Goal: Task Accomplishment & Management: Complete application form

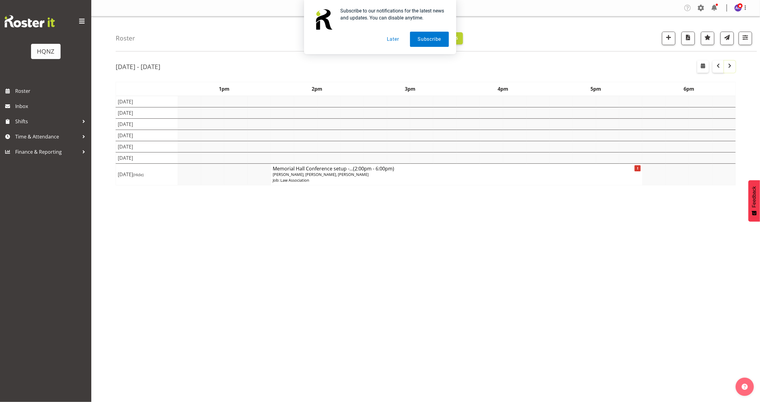
click at [729, 67] on span "button" at bounding box center [729, 65] width 7 height 7
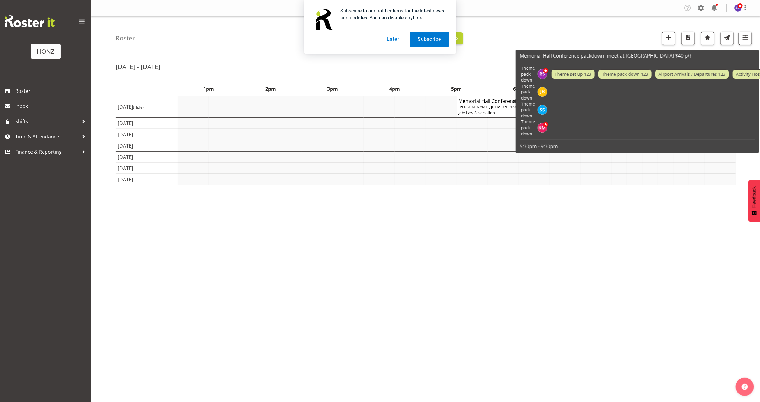
click at [154, 168] on td "Tue 14th Oct 2025" at bounding box center [147, 168] width 62 height 11
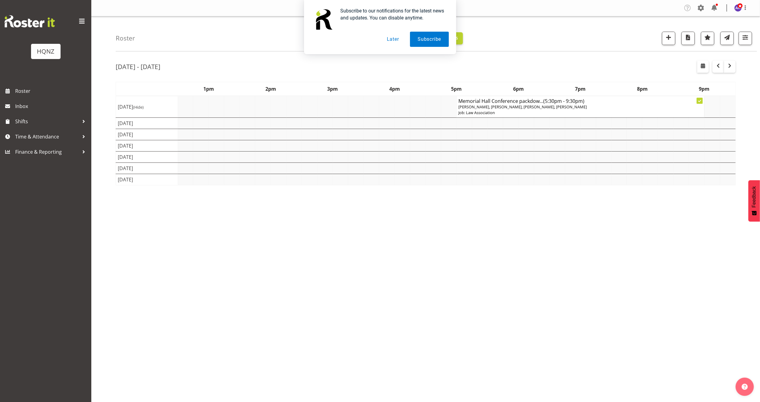
click at [187, 167] on td at bounding box center [186, 168] width 16 height 11
click at [666, 40] on div "Subscribe to our notifications for the latest news and updates. You can disable…" at bounding box center [380, 27] width 760 height 54
click at [391, 41] on button "Later" at bounding box center [392, 39] width 27 height 15
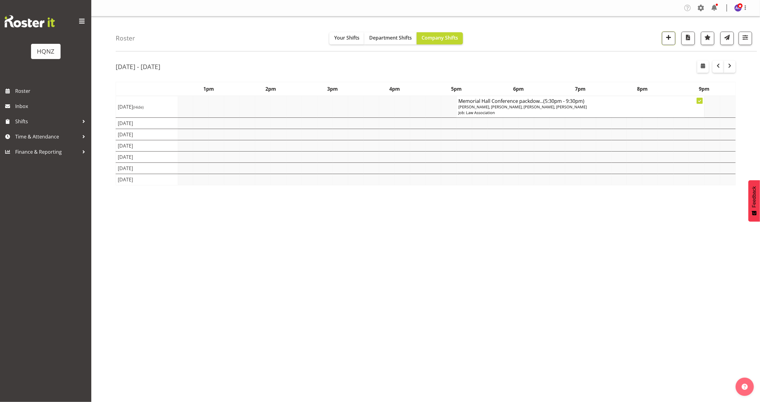
click at [665, 38] on span "button" at bounding box center [669, 37] width 8 height 8
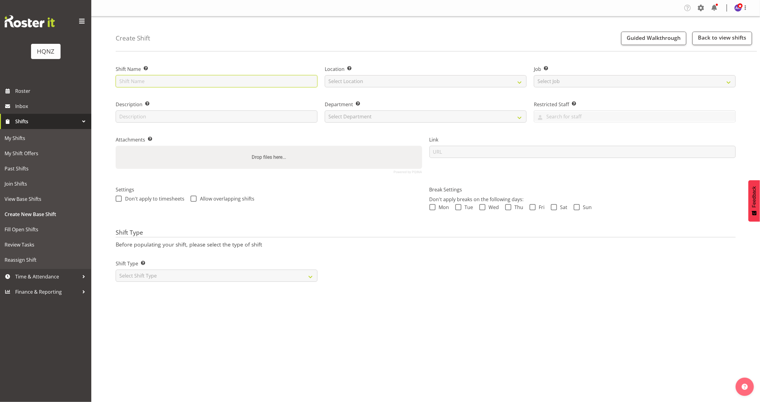
click at [150, 78] on input "text" at bounding box center [217, 81] width 202 height 12
type input "Mortgage Choice Conference Set-up $30 p/h"
click at [370, 81] on select "Select Location [GEOGRAPHIC_DATA] Head Office" at bounding box center [426, 81] width 202 height 12
click at [550, 81] on select "Select Job Create new job Auto Super Shoppes Buddle Findlay Carsales Crowne Pla…" at bounding box center [635, 81] width 202 height 12
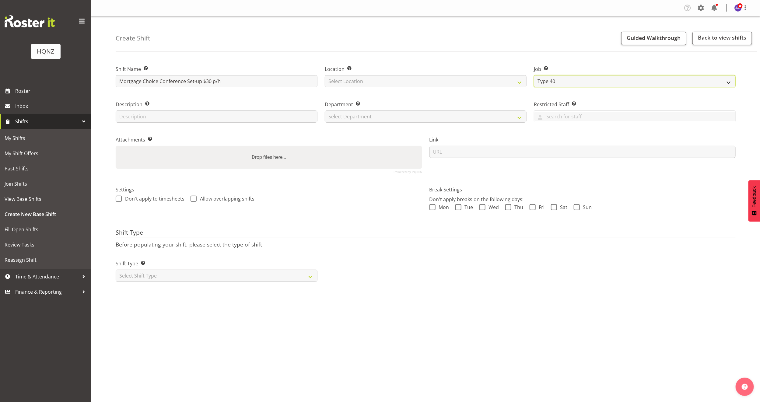
click at [550, 81] on select "Create new job Auto Super Shoppes Buddle Findlay Carsales Crowne Plaza Events B…" at bounding box center [635, 81] width 202 height 12
select select "0"
click at [534, 75] on select "Create new job Auto Super Shoppes Buddle Findlay Carsales Crowne Plaza Events B…" at bounding box center [635, 81] width 202 height 12
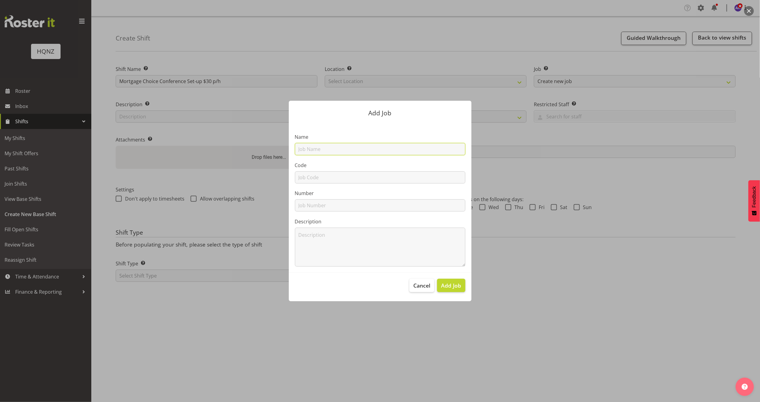
click at [329, 145] on input "text" at bounding box center [380, 149] width 170 height 12
type input "Tribe"
click at [329, 204] on input "text" at bounding box center [380, 205] width 170 height 12
type input "5989"
click at [457, 287] on span "Add Job" at bounding box center [451, 285] width 20 height 8
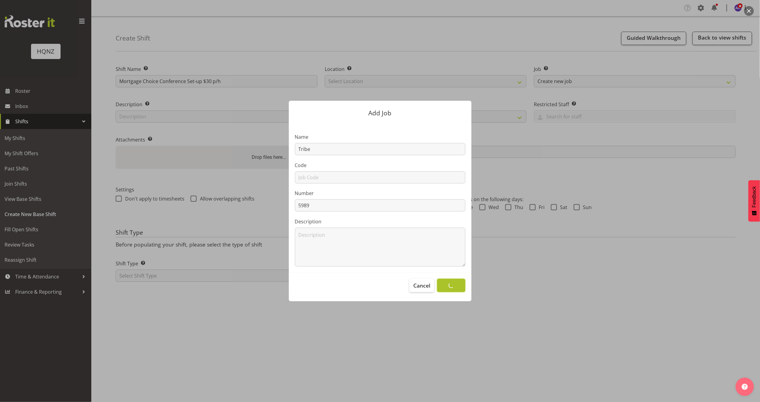
select select
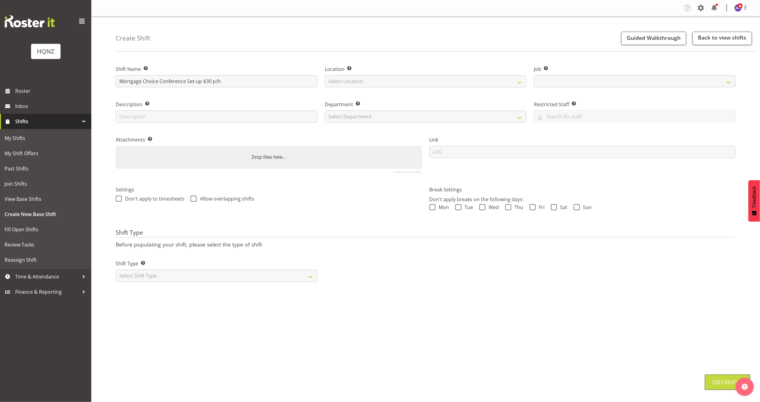
select select "10768"
click at [218, 113] on input "text" at bounding box center [217, 116] width 202 height 12
drag, startPoint x: 220, startPoint y: 118, endPoint x: 173, endPoint y: 119, distance: 47.8
click at [173, 119] on input "Set up tables and chairs and centrepieces" at bounding box center [217, 116] width 202 height 12
type input "Set up tables and chairs and draping. Move existing furniture"
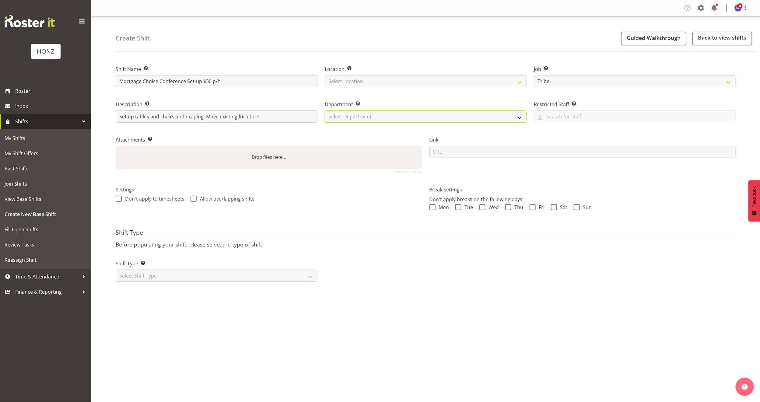
click at [376, 117] on select "Select Department HQ Casual Staff" at bounding box center [426, 116] width 202 height 12
select select "127"
click at [325, 110] on select "Select Department HQ Casual Staff" at bounding box center [426, 116] width 202 height 12
click at [556, 113] on input "text" at bounding box center [634, 116] width 201 height 9
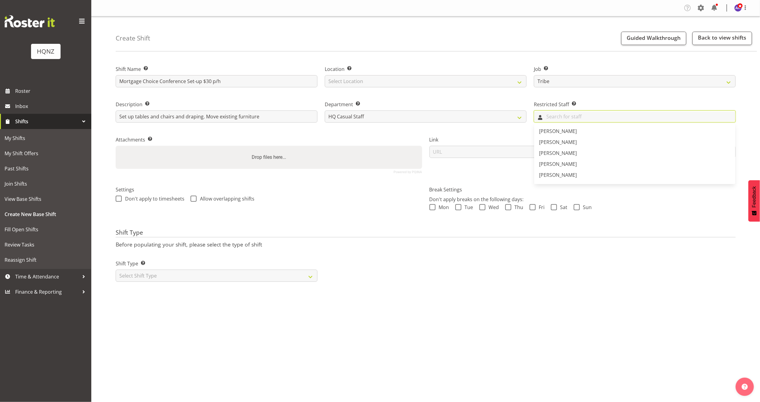
click at [556, 113] on input "text" at bounding box center [634, 116] width 201 height 9
click at [346, 194] on div "Settings Don't apply to timesheets Allow overlapping shifts" at bounding box center [269, 195] width 306 height 18
click at [174, 276] on select "Select Shift Type One Off Shift Recurring Shift Rotating Shift" at bounding box center [217, 276] width 202 height 12
select select "one_off"
click at [116, 270] on select "Select Shift Type One Off Shift Recurring Shift Rotating Shift" at bounding box center [217, 276] width 202 height 12
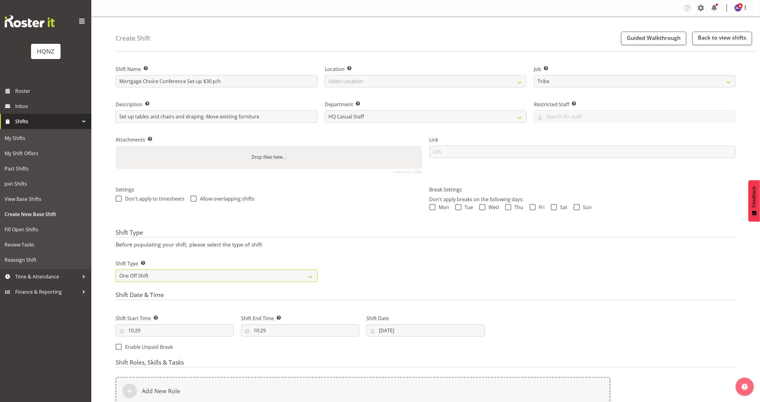
scroll to position [97, 0]
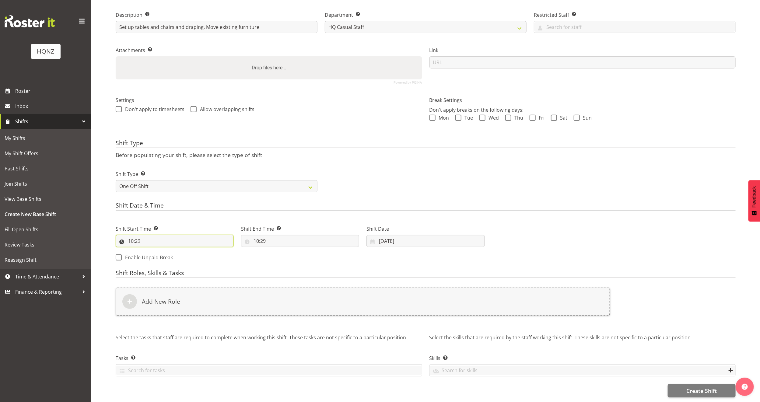
click at [193, 235] on input "10:29" at bounding box center [175, 241] width 118 height 12
click at [158, 251] on select "00 01 02 03 04 05 06 07 08 09 10 11 12 13 14 15 16 17 18 19 20 21 22 23" at bounding box center [157, 257] width 14 height 12
select select "9"
click at [150, 251] on select "00 01 02 03 04 05 06 07 08 09 10 11 12 13 14 15 16 17 18 19 20 21 22 23" at bounding box center [157, 257] width 14 height 12
type input "09:29"
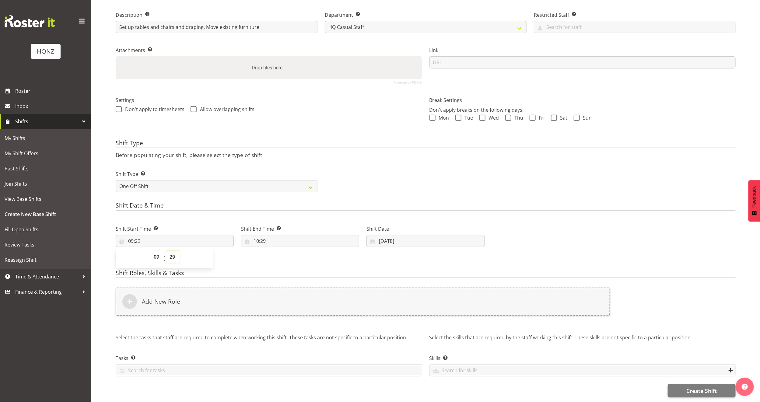
click at [173, 251] on select "00 01 02 03 04 05 06 07 08 09 10 11 12 13 14 15 16 17 18 19 20 21 22 23 24 25 2…" at bounding box center [173, 257] width 14 height 12
select select "0"
click at [166, 251] on select "00 01 02 03 04 05 06 07 08 09 10 11 12 13 14 15 16 17 18 19 20 21 22 23 24 25 2…" at bounding box center [173, 257] width 14 height 12
type input "09:00"
click at [285, 235] on input "10:29" at bounding box center [300, 241] width 118 height 12
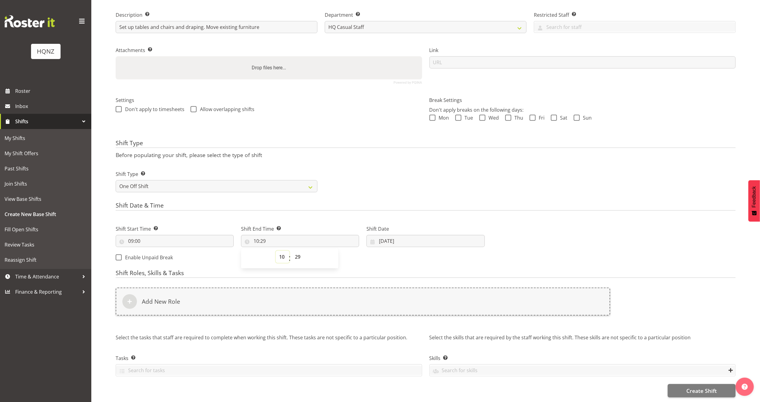
click at [281, 251] on select "00 01 02 03 04 05 06 07 08 09 10 11 12 13 14 15 16 17 18 19 20 21 22 23" at bounding box center [283, 257] width 14 height 12
select select "15"
click at [276, 251] on select "00 01 02 03 04 05 06 07 08 09 10 11 12 13 14 15 16 17 18 19 20 21 22 23" at bounding box center [283, 257] width 14 height 12
type input "15:29"
click at [294, 251] on select "00 01 02 03 04 05 06 07 08 09 10 11 12 13 14 15 16 17 18 19 20 21 22 23 24 25 2…" at bounding box center [299, 257] width 14 height 12
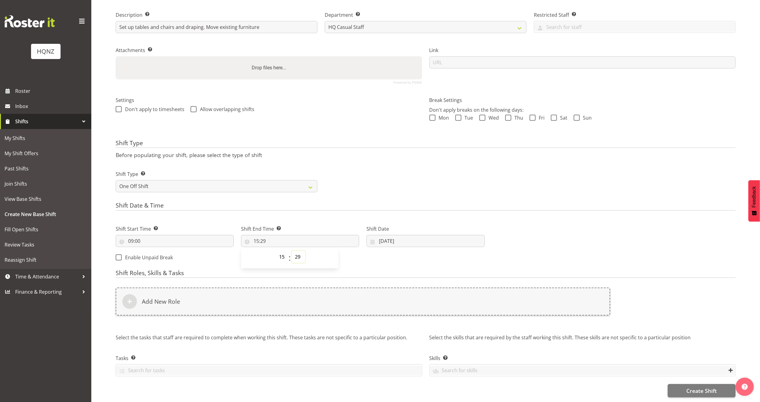
select select "0"
click at [292, 251] on select "00 01 02 03 04 05 06 07 08 09 10 11 12 13 14 15 16 17 18 19 20 21 22 23 24 25 2…" at bounding box center [299, 257] width 14 height 12
type input "15:00"
click at [387, 251] on div "Shift Start Time Set the time of the day you wish this shift to start 09:00 00 …" at bounding box center [300, 241] width 376 height 49
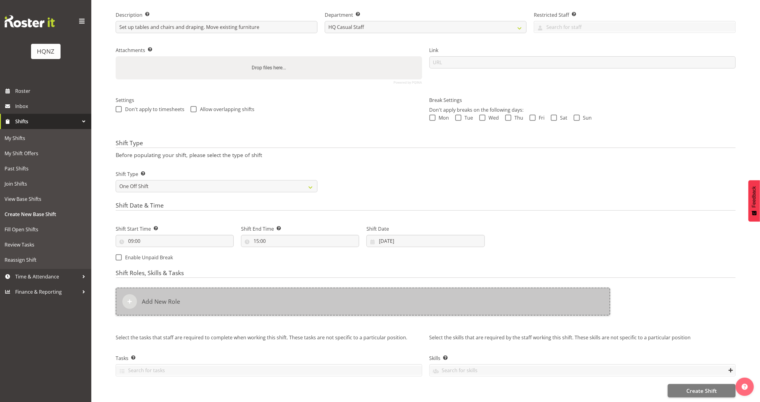
click at [236, 289] on div "Add New Role" at bounding box center [363, 302] width 494 height 28
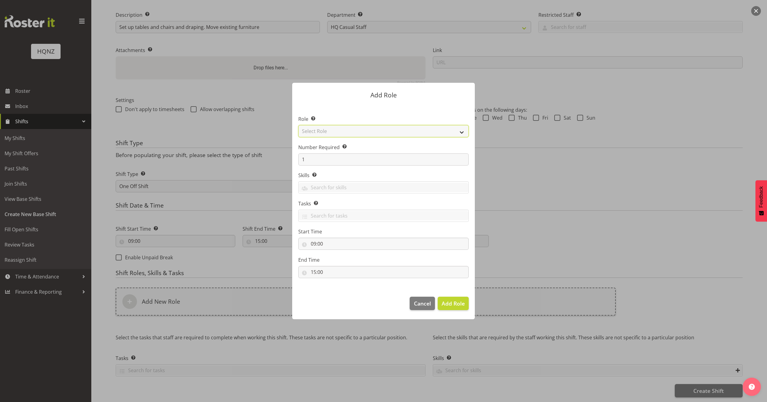
click at [372, 130] on select "Select Role Activity host Airport arrivals/departures Cleaning Event support Te…" at bounding box center [383, 131] width 170 height 12
select select "249"
click at [298, 125] on select "Select Role Activity host Airport arrivals/departures Cleaning Event support Te…" at bounding box center [383, 131] width 170 height 12
click at [340, 159] on input "1" at bounding box center [383, 159] width 170 height 12
type input "2"
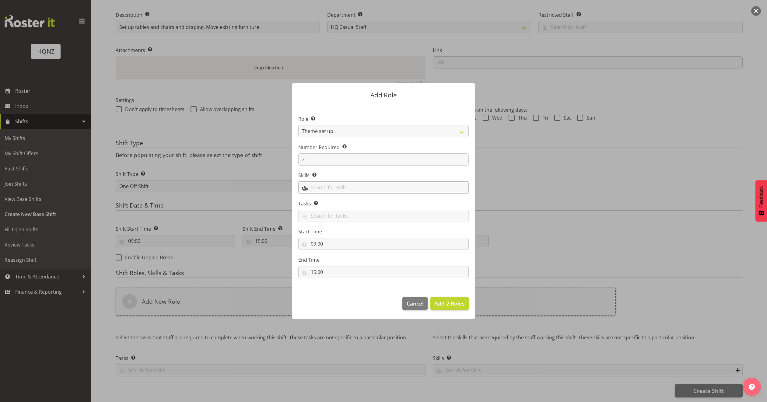
click at [344, 189] on input "text" at bounding box center [384, 187] width 170 height 9
click at [338, 205] on link "Theme set up" at bounding box center [384, 202] width 170 height 11
click at [561, 220] on div at bounding box center [383, 201] width 767 height 402
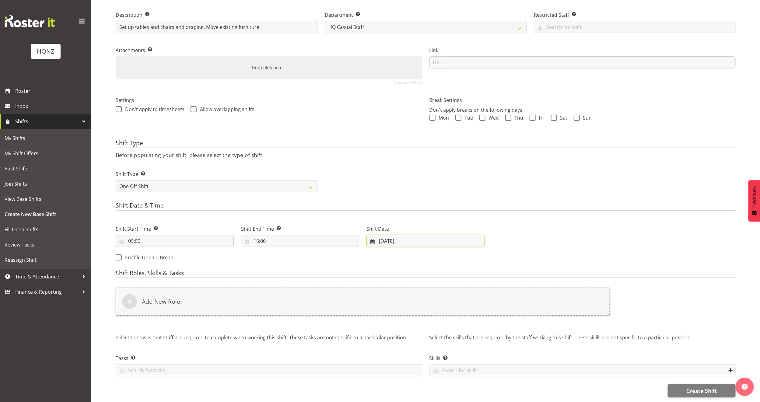
click at [388, 235] on input "02/10/2025" at bounding box center [425, 241] width 118 height 12
click at [410, 311] on span "14" at bounding box center [409, 314] width 5 height 6
type input "14/10/2025"
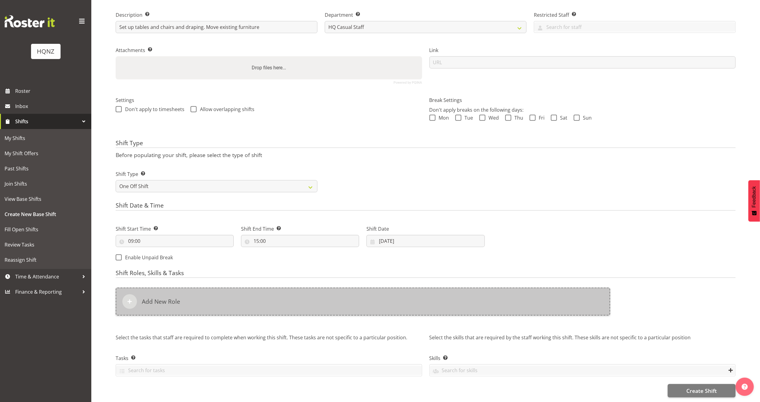
click at [361, 297] on div "Add New Role" at bounding box center [363, 302] width 494 height 28
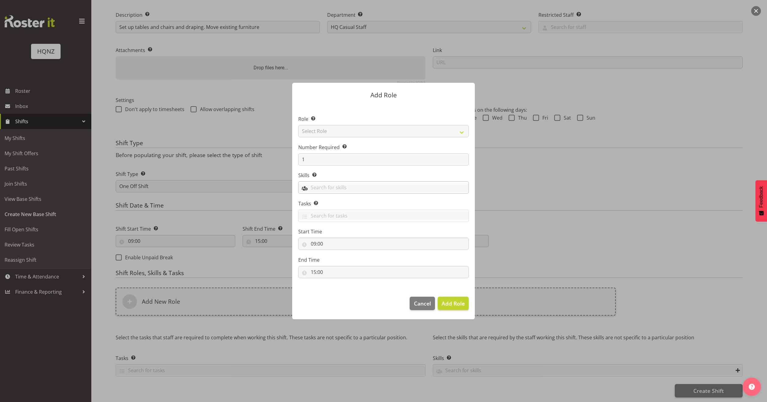
click at [361, 187] on input "text" at bounding box center [384, 187] width 170 height 9
click at [351, 202] on link "Theme set up" at bounding box center [384, 202] width 170 height 11
click at [365, 287] on section "Role Select the role you wish to add to the shift. Select Role Activity host Ai…" at bounding box center [383, 197] width 183 height 186
click at [346, 216] on input "text" at bounding box center [384, 215] width 170 height 9
click at [347, 240] on span "Meet at HQNZ office" at bounding box center [343, 241] width 81 height 7
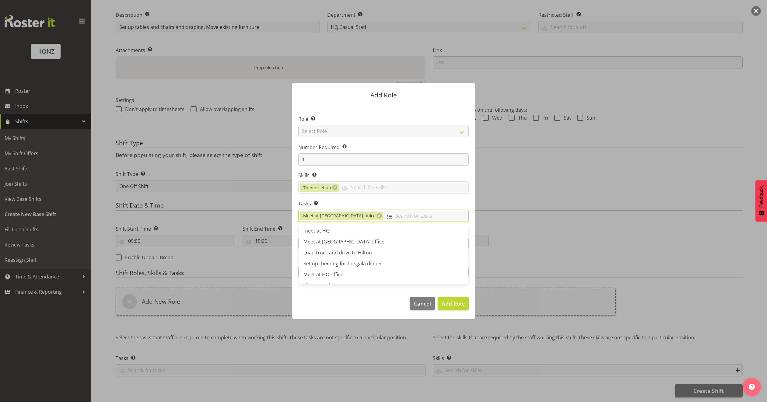
click at [383, 215] on input "text" at bounding box center [425, 215] width 85 height 9
type input "Heavy lifting"
click at [458, 302] on span "Add Role" at bounding box center [453, 303] width 23 height 7
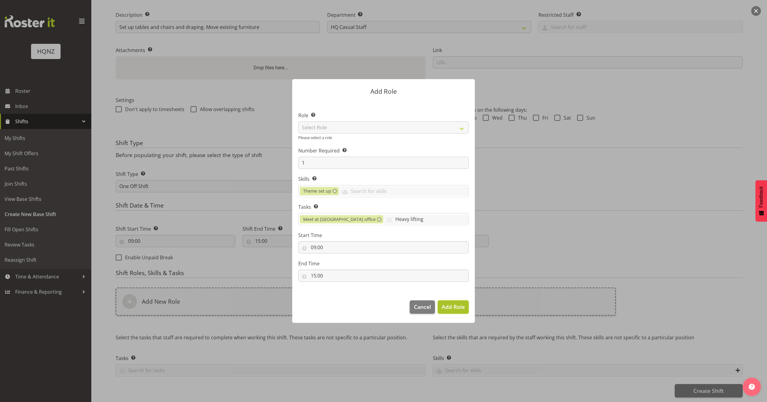
click at [451, 307] on span "Add Role" at bounding box center [453, 306] width 23 height 7
click at [449, 309] on span "Add Role" at bounding box center [453, 306] width 23 height 7
click at [378, 166] on input "1" at bounding box center [383, 163] width 170 height 12
click at [455, 307] on span "Add Role" at bounding box center [453, 306] width 23 height 7
click at [383, 222] on input "Heavy lifting" at bounding box center [425, 219] width 85 height 9
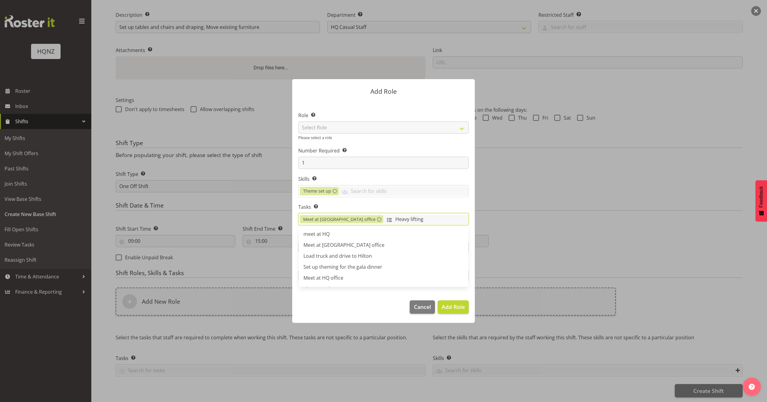
drag, startPoint x: 399, startPoint y: 220, endPoint x: 355, endPoint y: 222, distance: 43.9
click at [383, 222] on input "Heavy lifting" at bounding box center [425, 219] width 85 height 9
click at [330, 243] on span "Meet at HQNZ office" at bounding box center [343, 245] width 81 height 7
click at [383, 218] on input "text" at bounding box center [425, 219] width 85 height 9
click at [456, 302] on button "Add Role" at bounding box center [453, 306] width 31 height 13
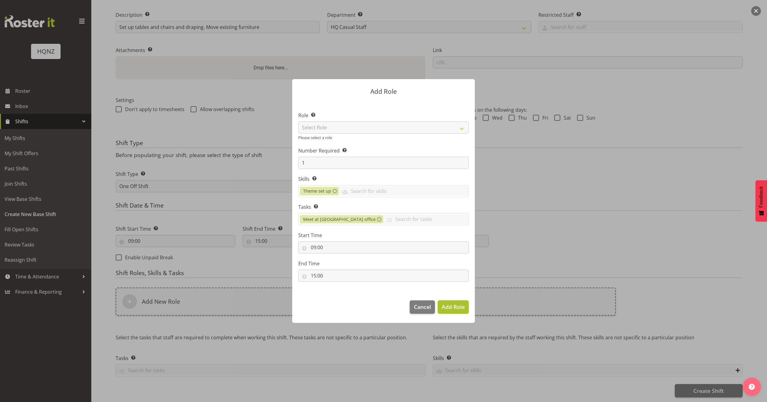
click at [455, 306] on span "Add Role" at bounding box center [453, 306] width 23 height 7
click at [452, 308] on span "Add Role" at bounding box center [453, 306] width 23 height 7
click at [334, 190] on link at bounding box center [334, 191] width 5 height 5
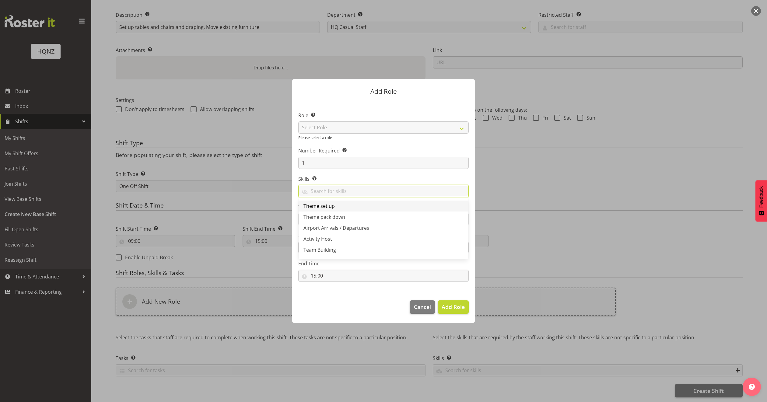
click at [340, 206] on link "Theme set up" at bounding box center [384, 206] width 170 height 11
click at [519, 201] on form "Add Role Role Select the role you wish to add to the shift. Select Role Activit…" at bounding box center [383, 201] width 292 height 274
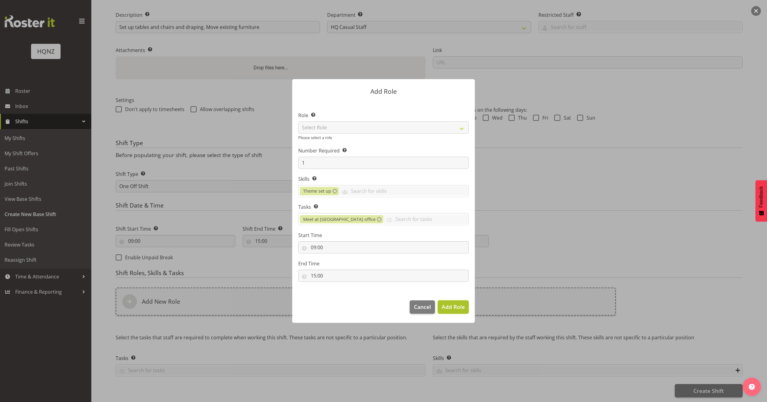
click at [448, 306] on span "Add Role" at bounding box center [453, 306] width 23 height 7
click at [590, 221] on div at bounding box center [383, 201] width 767 height 402
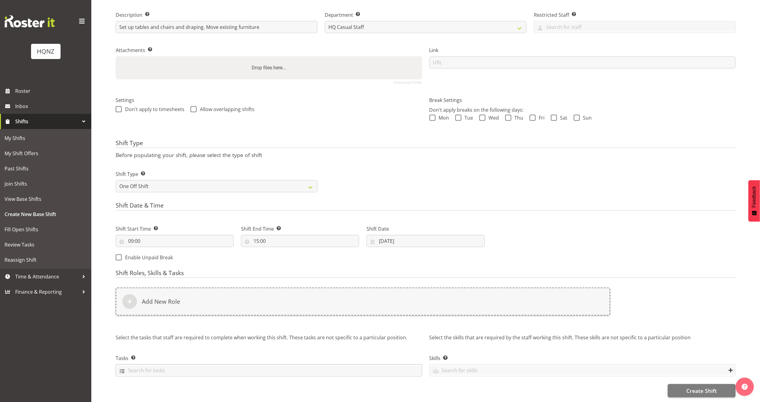
click at [233, 366] on input "text" at bounding box center [269, 370] width 306 height 9
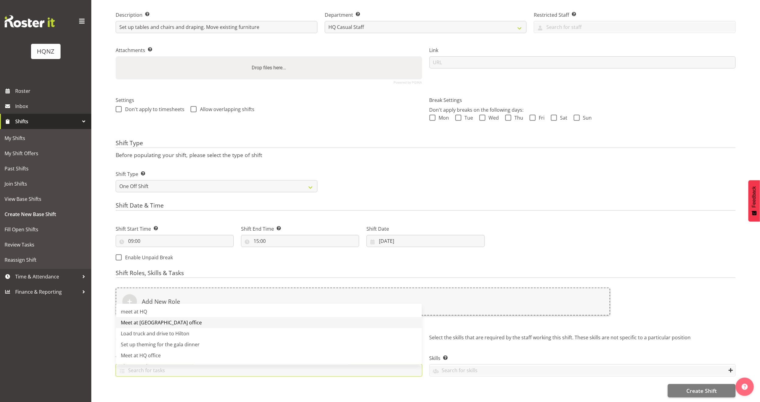
click at [198, 317] on link "Meet at HQNZ office" at bounding box center [269, 322] width 306 height 11
click at [217, 317] on link "Meet at HQNZ office" at bounding box center [269, 322] width 306 height 11
click at [533, 375] on div "Select the skills that are required by the staff working this shift. These skil…" at bounding box center [583, 358] width 314 height 56
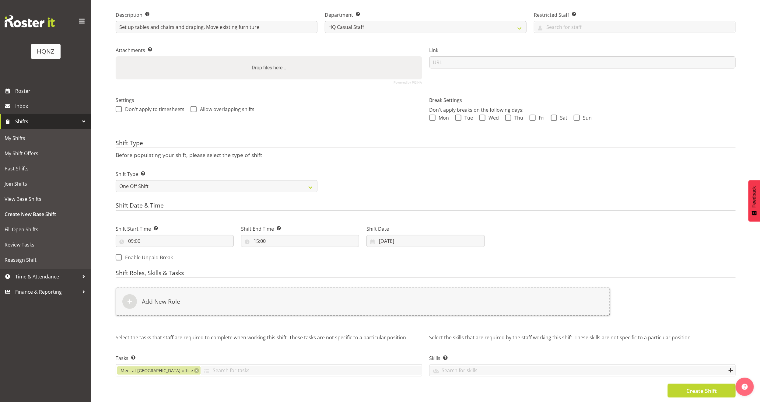
click at [704, 387] on span "Create Shift" at bounding box center [701, 391] width 30 height 8
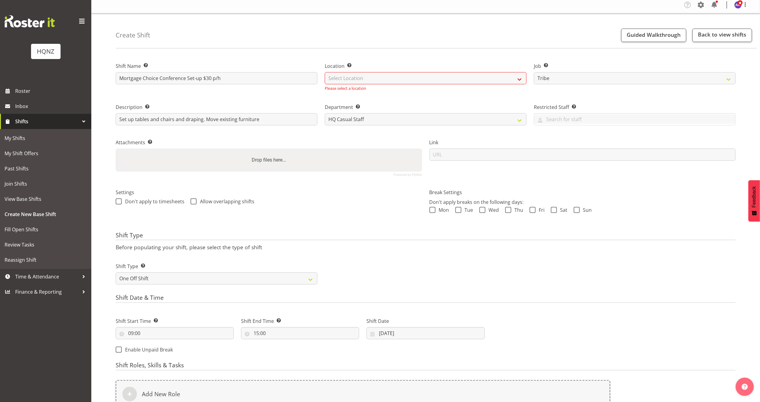
scroll to position [0, 0]
click at [404, 82] on select "Select Location HQNZ Head Office" at bounding box center [426, 81] width 202 height 12
select select "129"
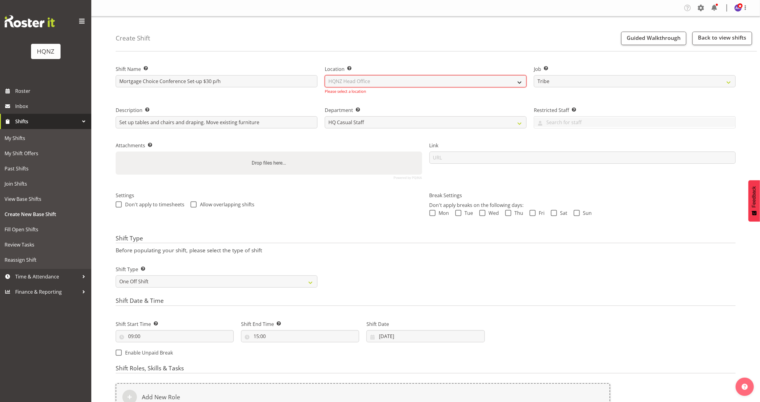
click at [325, 75] on select "Select Location HQNZ Head Office" at bounding box center [426, 81] width 202 height 12
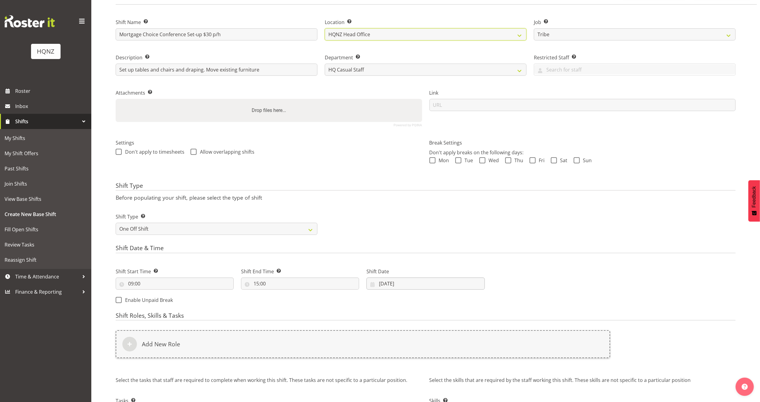
scroll to position [97, 0]
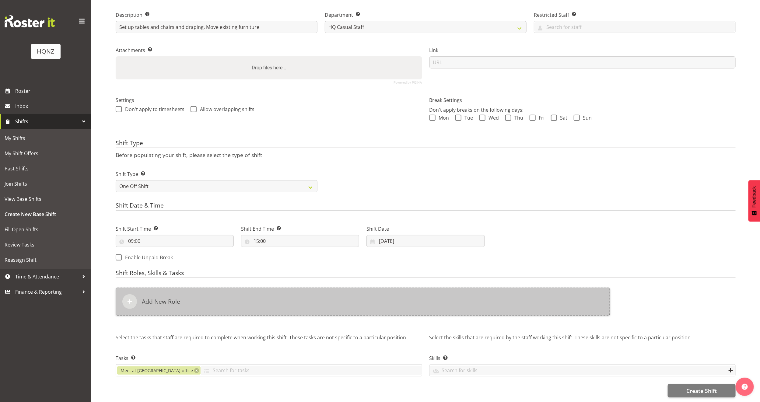
click at [297, 292] on div "Add New Role" at bounding box center [363, 302] width 494 height 28
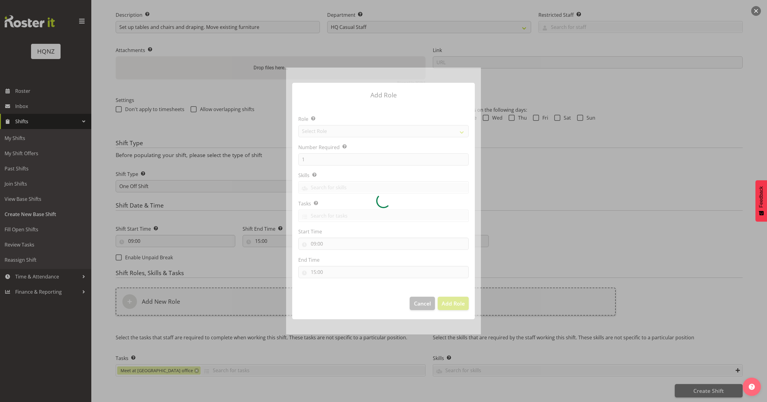
click at [384, 159] on div at bounding box center [383, 201] width 195 height 267
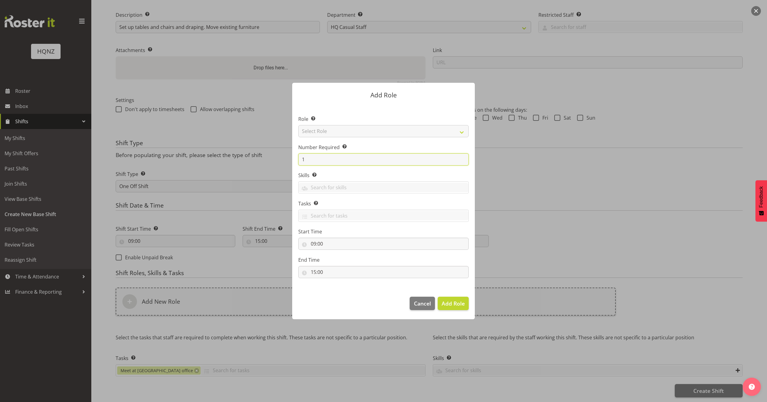
click at [405, 159] on input "1" at bounding box center [383, 159] width 170 height 12
type input "2"
click at [364, 182] on div "Theme set up Theme pack down Airport Arrivals / Departures Activity Host Team B…" at bounding box center [383, 187] width 170 height 12
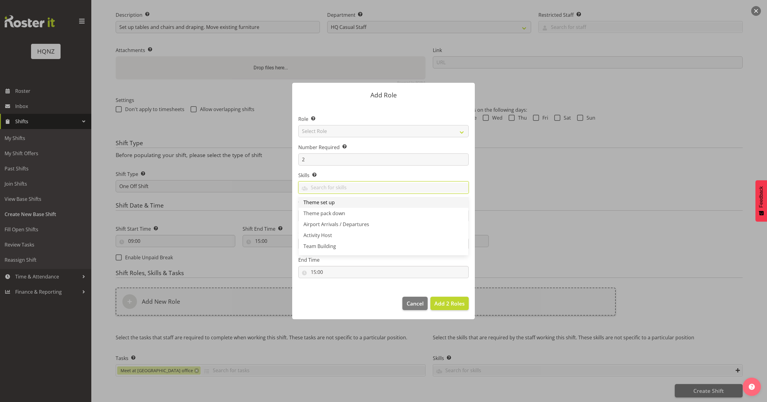
click at [355, 204] on link "Theme set up" at bounding box center [384, 202] width 170 height 11
click at [354, 132] on select "Select Role Activity host Airport arrivals/departures Cleaning Event support Te…" at bounding box center [383, 131] width 170 height 12
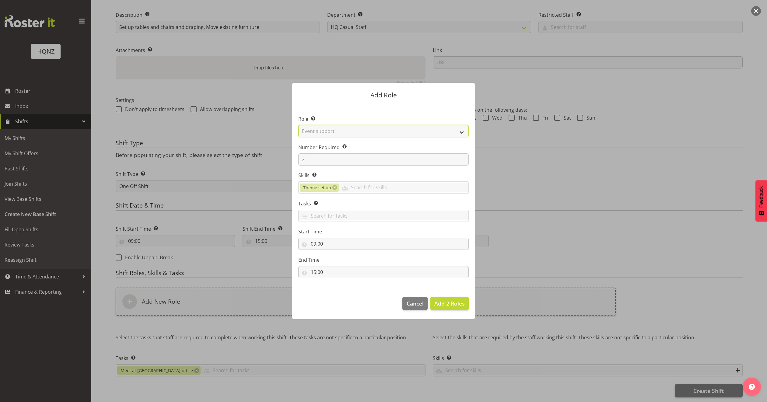
click at [298, 125] on select "Select Role Activity host Airport arrivals/departures Cleaning Event support Te…" at bounding box center [383, 131] width 170 height 12
click at [357, 132] on select "Activity host Airport arrivals/departures Cleaning Event support Team Building …" at bounding box center [383, 131] width 170 height 12
select select "249"
click at [298, 125] on select "Activity host Airport arrivals/departures Cleaning Event support Team Building …" at bounding box center [383, 131] width 170 height 12
click at [360, 213] on input "text" at bounding box center [384, 215] width 170 height 9
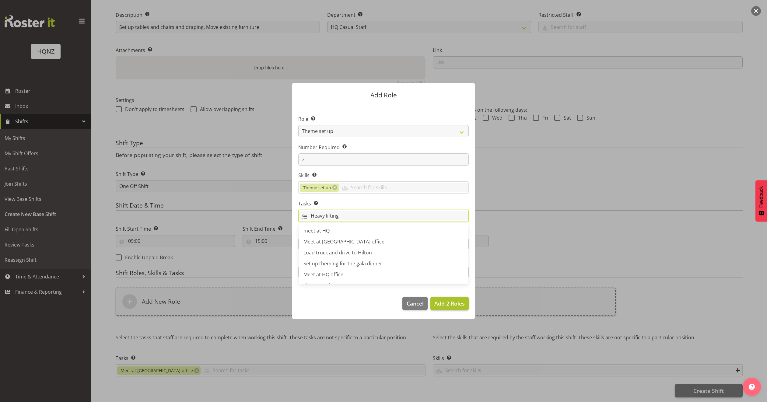
type input "Heavy lifting"
click at [458, 304] on span "Add 2 Roles" at bounding box center [449, 303] width 30 height 7
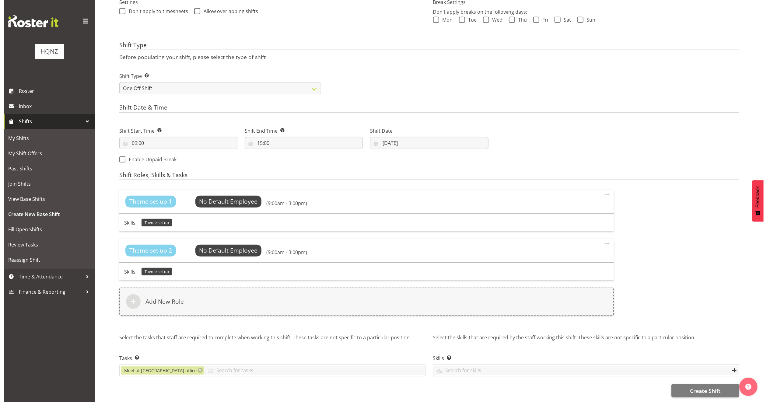
scroll to position [195, 0]
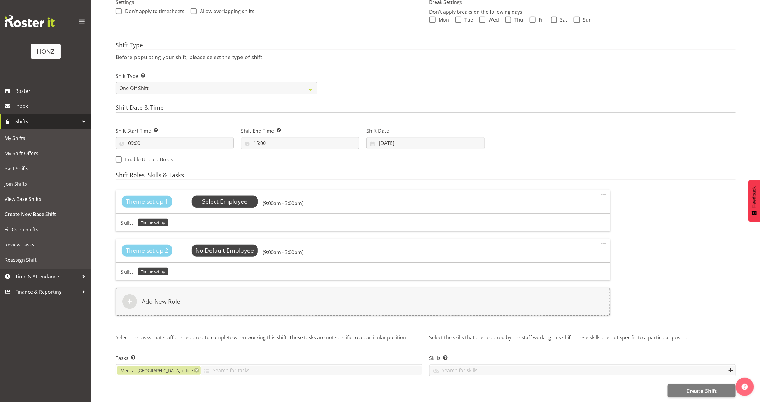
click at [235, 197] on span "Select Employee" at bounding box center [224, 201] width 45 height 9
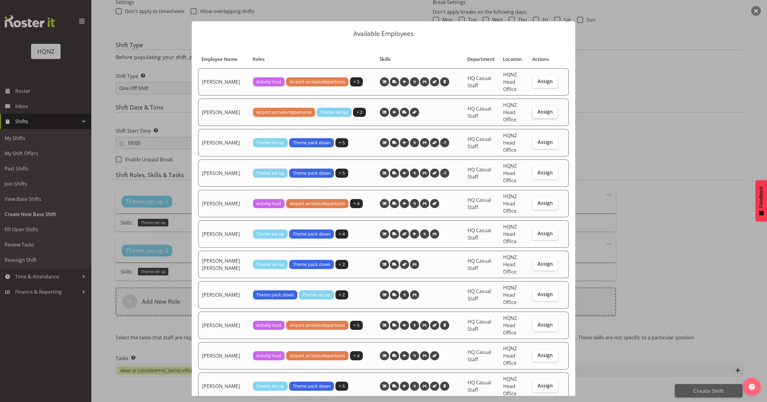
click at [540, 112] on span "Assign" at bounding box center [544, 112] width 15 height 6
click at [536, 112] on input "Assign" at bounding box center [535, 112] width 4 height 4
checkbox input "true"
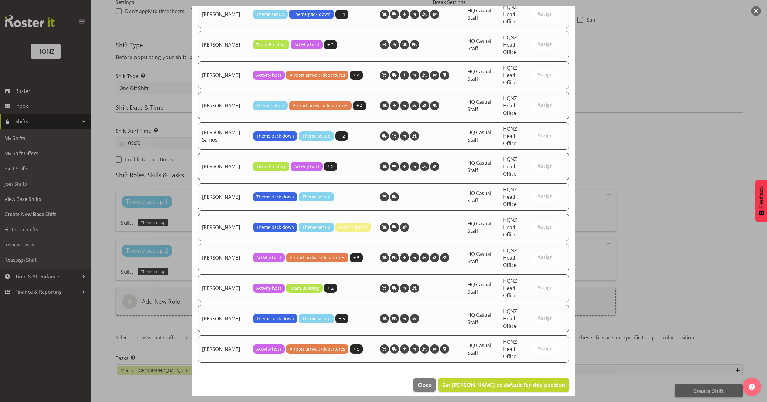
scroll to position [1288, 0]
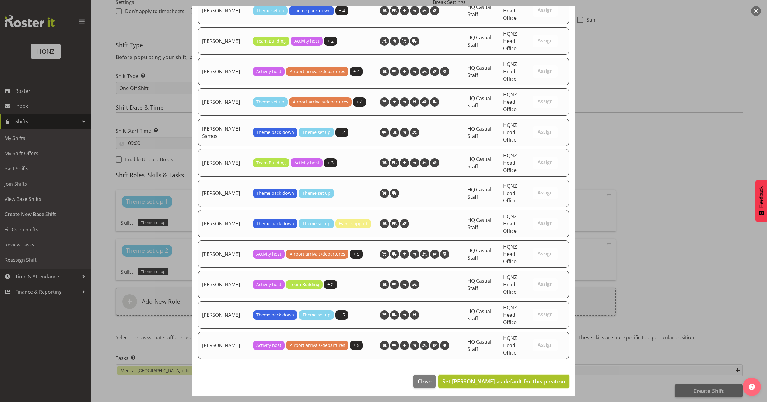
click at [486, 380] on span "Set Alex Romanytchev as default for this position" at bounding box center [503, 381] width 123 height 7
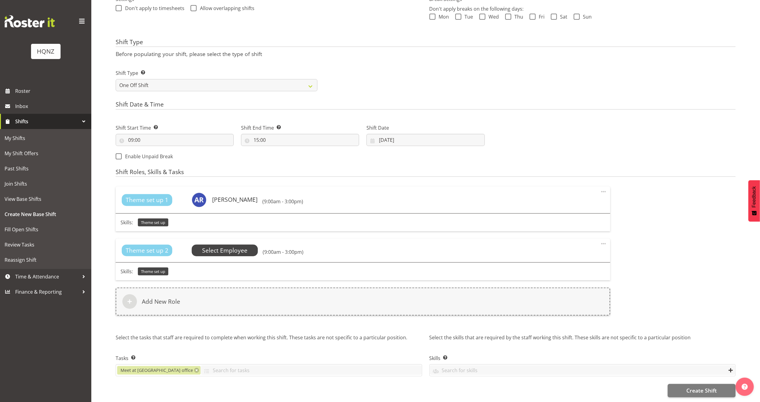
click at [222, 246] on span "Select Employee" at bounding box center [224, 250] width 45 height 9
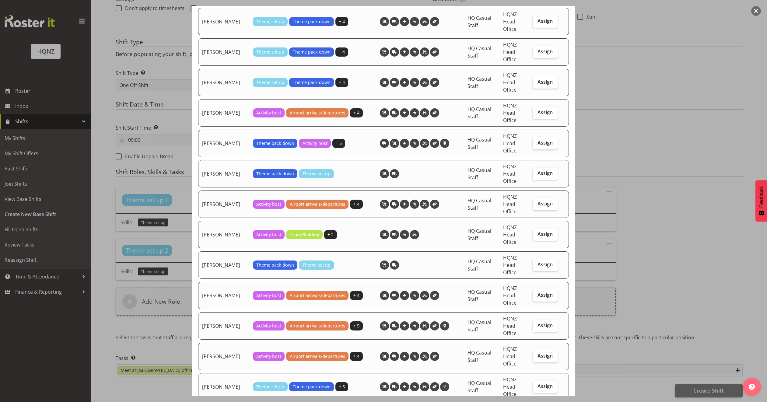
scroll to position [456, 0]
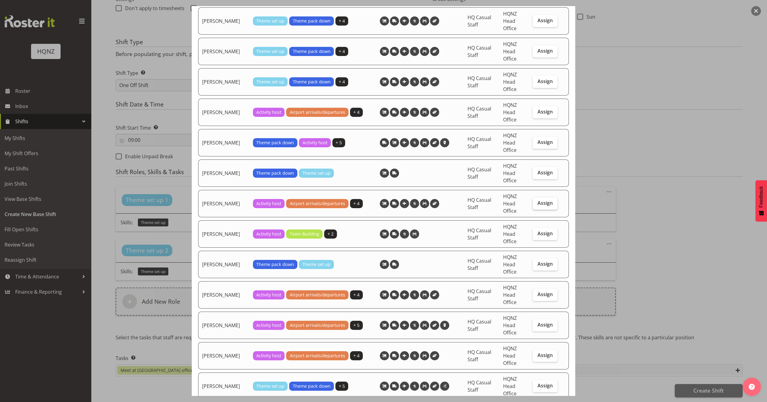
click at [543, 200] on span "Assign" at bounding box center [544, 203] width 15 height 6
click at [536, 201] on input "Assign" at bounding box center [535, 203] width 4 height 4
checkbox input "true"
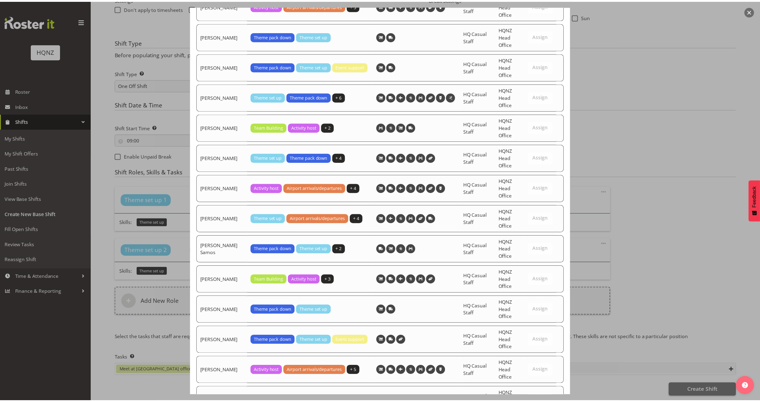
scroll to position [1258, 0]
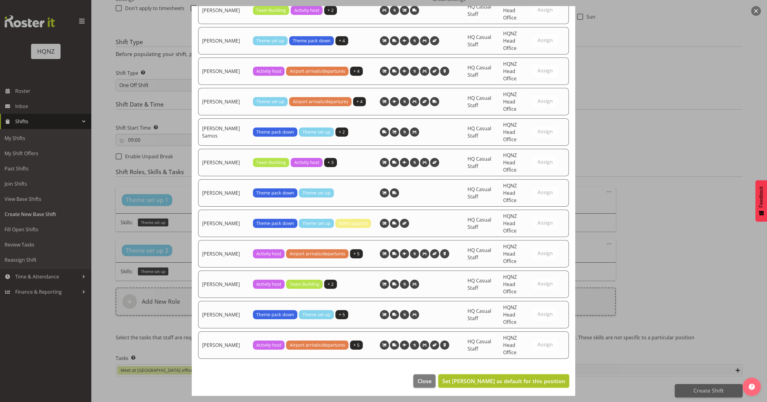
click at [508, 377] on span "Set Jenna Barratt-Elloway as default for this position" at bounding box center [503, 380] width 123 height 7
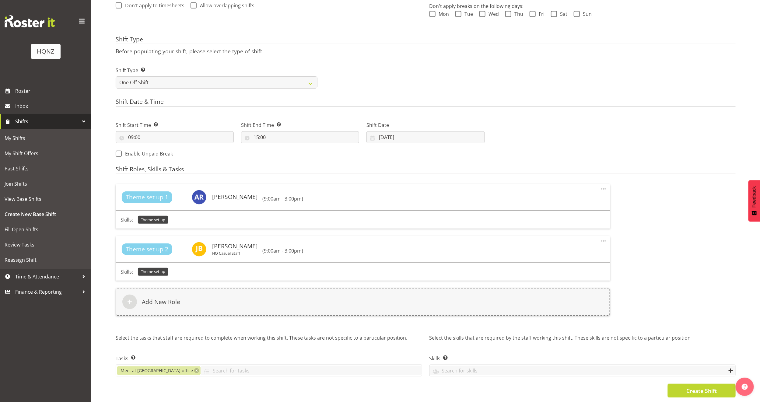
click at [705, 389] on span "Create Shift" at bounding box center [701, 391] width 30 height 8
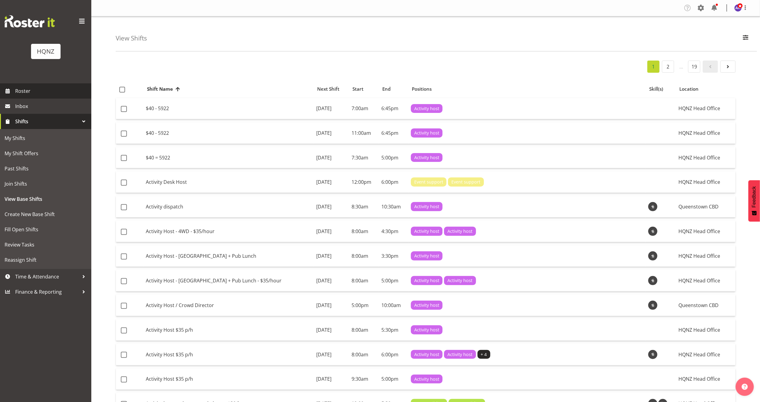
click at [15, 89] on span "Roster" at bounding box center [51, 90] width 73 height 9
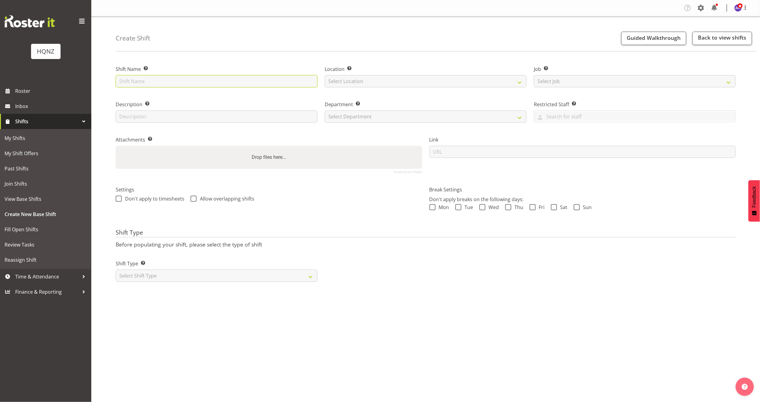
click at [247, 80] on input "text" at bounding box center [217, 81] width 202 height 12
click at [224, 81] on input "text" at bounding box center [217, 81] width 202 height 12
type input "C"
drag, startPoint x: 199, startPoint y: 80, endPoint x: 187, endPoint y: 80, distance: 12.2
click at [187, 80] on input "Mortgage Choice Conference Set-up $30 p/h" at bounding box center [217, 81] width 202 height 12
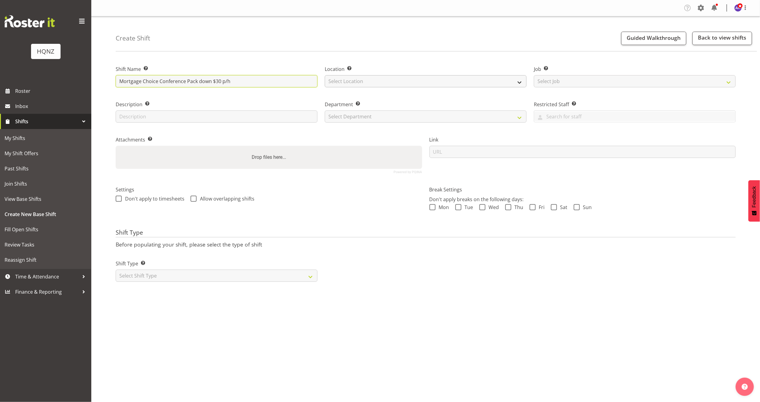
type input "Mortgage Choice Conference Pack down $30 p/h"
click at [347, 78] on select "Select Location HQNZ Head Office" at bounding box center [426, 81] width 202 height 12
select select "129"
click at [325, 75] on select "Select Location HQNZ Head Office" at bounding box center [426, 81] width 202 height 12
click at [540, 81] on select "Select Job Create new job Auto Super Shoppes Buddle Findlay Carsales Crowne Pla…" at bounding box center [635, 81] width 202 height 12
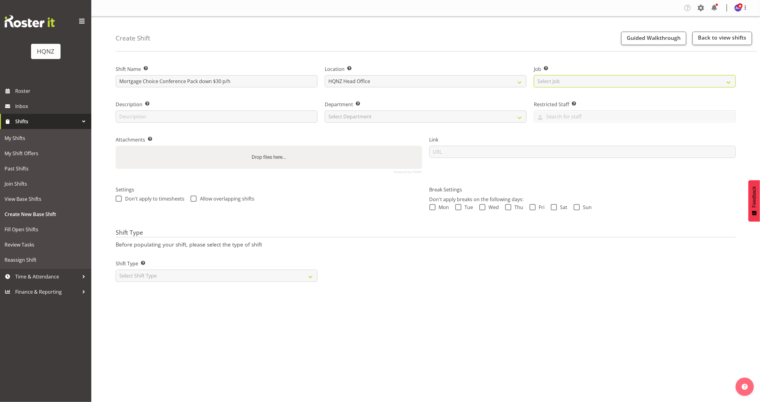
select select "10768"
click at [534, 75] on select "Select Job Create new job Auto Super Shoppes Buddle Findlay Carsales Crowne Pla…" at bounding box center [635, 81] width 202 height 12
click at [155, 114] on input "text" at bounding box center [217, 116] width 202 height 12
type input "Pack down"
click at [370, 116] on select "Select Department HQ Casual Staff" at bounding box center [426, 116] width 202 height 12
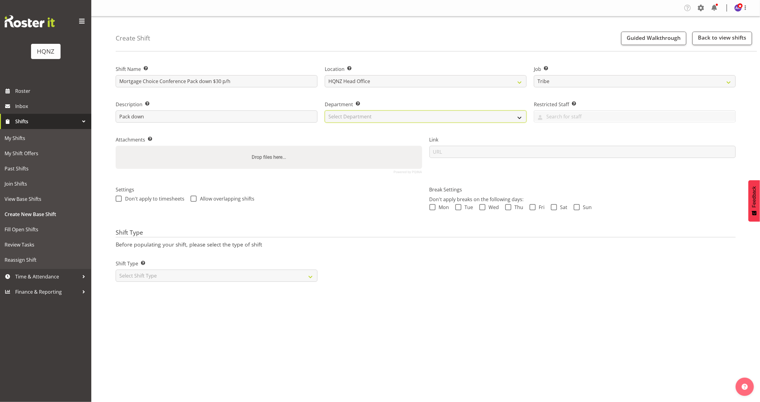
select select "127"
click at [325, 110] on select "Select Department HQ Casual Staff" at bounding box center [426, 116] width 202 height 12
click at [173, 278] on select "Select Shift Type One Off Shift Recurring Shift Rotating Shift" at bounding box center [217, 276] width 202 height 12
select select "one_off"
click at [116, 270] on select "Select Shift Type One Off Shift Recurring Shift Rotating Shift" at bounding box center [217, 276] width 202 height 12
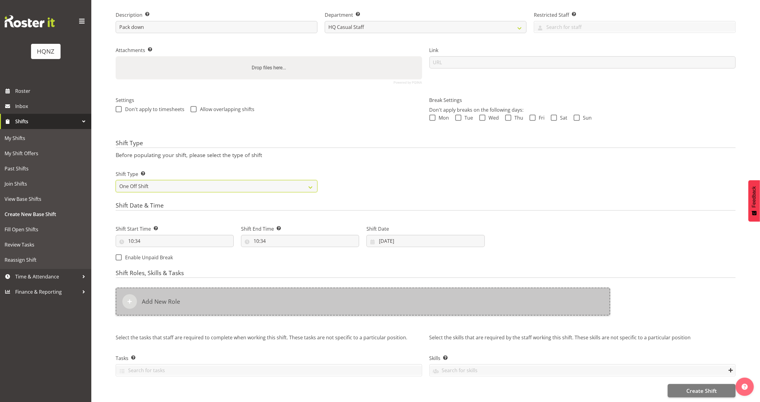
scroll to position [97, 0]
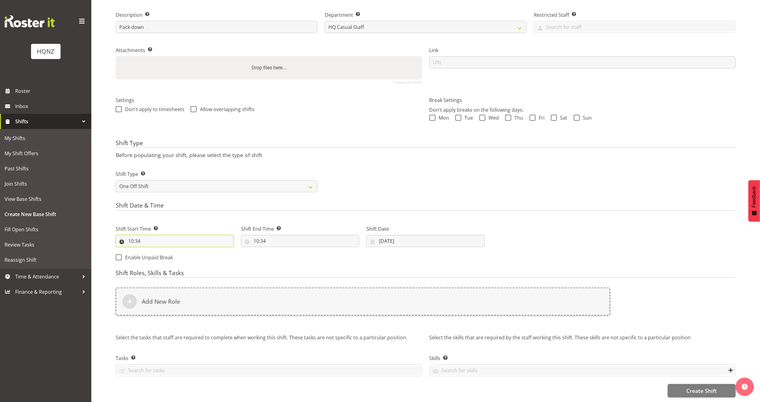
click at [178, 235] on input "10:34" at bounding box center [175, 241] width 118 height 12
click at [155, 251] on select "00 01 02 03 04 05 06 07 08 09 10 11 12 13 14 15 16 17 18 19 20 21 22 23" at bounding box center [157, 257] width 14 height 12
select select "16"
click at [150, 251] on select "00 01 02 03 04 05 06 07 08 09 10 11 12 13 14 15 16 17 18 19 20 21 22 23" at bounding box center [157, 257] width 14 height 12
type input "16:34"
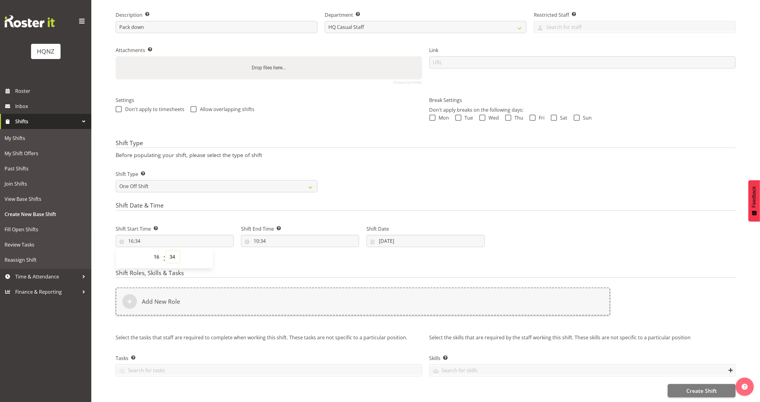
click at [173, 252] on select "00 01 02 03 04 05 06 07 08 09 10 11 12 13 14 15 16 17 18 19 20 21 22 23 24 25 2…" at bounding box center [173, 257] width 14 height 12
select select "30"
click at [166, 251] on select "00 01 02 03 04 05 06 07 08 09 10 11 12 13 14 15 16 17 18 19 20 21 22 23 24 25 2…" at bounding box center [173, 257] width 14 height 12
type input "16:30"
click at [272, 235] on input "10:34" at bounding box center [300, 241] width 118 height 12
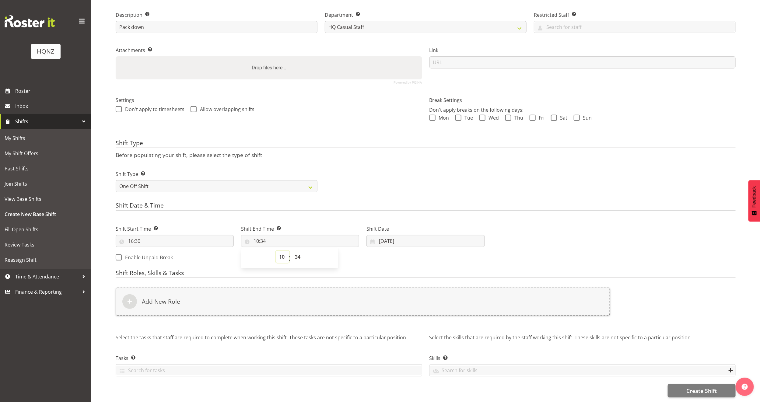
click at [280, 251] on select "00 01 02 03 04 05 06 07 08 09 10 11 12 13 14 15 16 17 18 19 20 21 22 23" at bounding box center [283, 257] width 14 height 12
select select "20"
click at [276, 251] on select "00 01 02 03 04 05 06 07 08 09 10 11 12 13 14 15 16 17 18 19 20 21 22 23" at bounding box center [283, 257] width 14 height 12
type input "20:34"
click at [295, 251] on select "00 01 02 03 04 05 06 07 08 09 10 11 12 13 14 15 16 17 18 19 20 21 22 23 24 25 2…" at bounding box center [299, 257] width 14 height 12
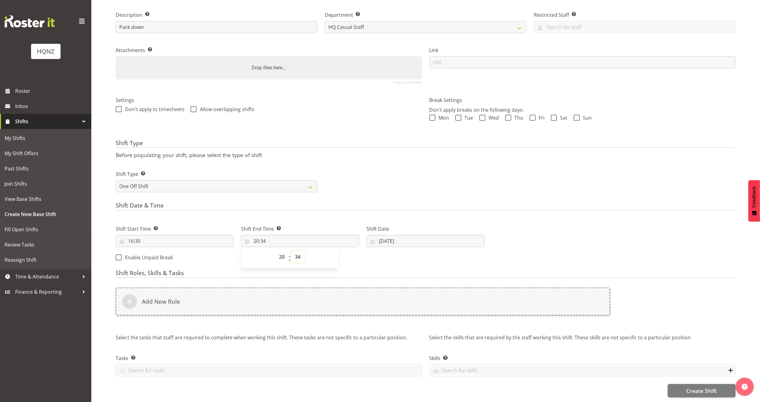
select select "30"
click at [292, 251] on select "00 01 02 03 04 05 06 07 08 09 10 11 12 13 14 15 16 17 18 19 20 21 22 23 24 25 2…" at bounding box center [299, 257] width 14 height 12
type input "20:30"
click at [392, 235] on input "02/10/2025" at bounding box center [425, 241] width 118 height 12
click at [421, 311] on span "15" at bounding box center [422, 314] width 5 height 6
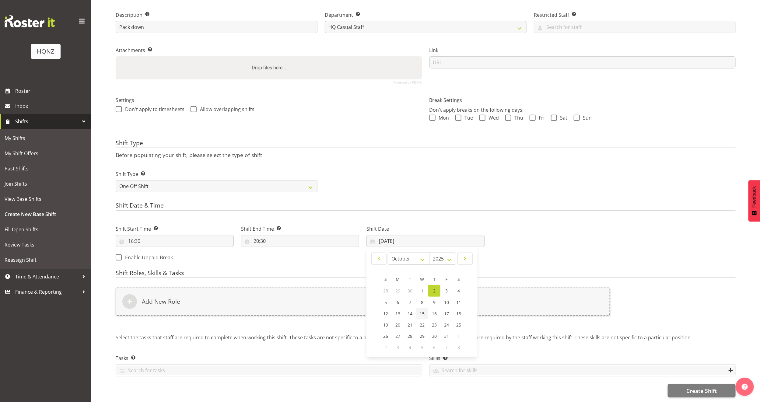
type input "15/10/2025"
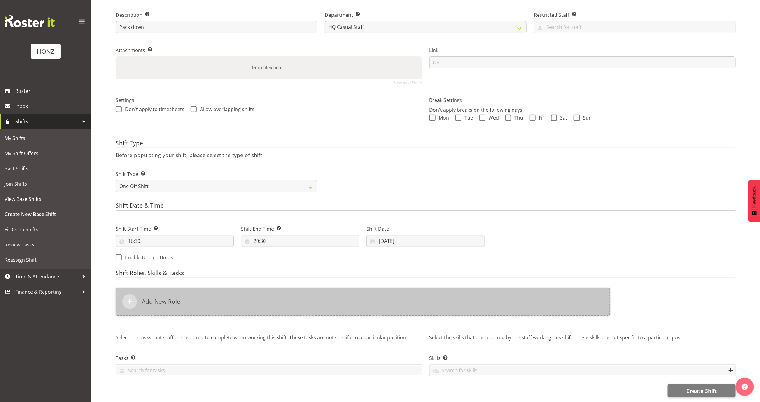
click at [178, 298] on h6 "Add New Role" at bounding box center [161, 301] width 38 height 7
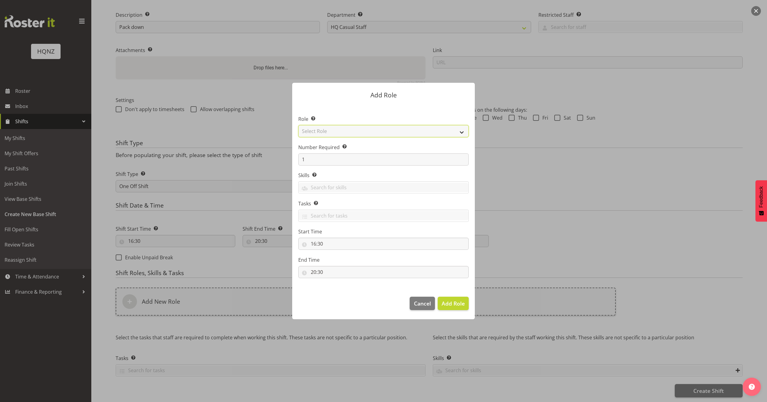
click at [458, 131] on select "Select Role Activity host Airport arrivals/departures Cleaning Event support Te…" at bounding box center [383, 131] width 170 height 12
select select "250"
click at [298, 125] on select "Select Role Activity host Airport arrivals/departures Cleaning Event support Te…" at bounding box center [383, 131] width 170 height 12
click at [361, 160] on input "1" at bounding box center [383, 159] width 170 height 12
type input "2"
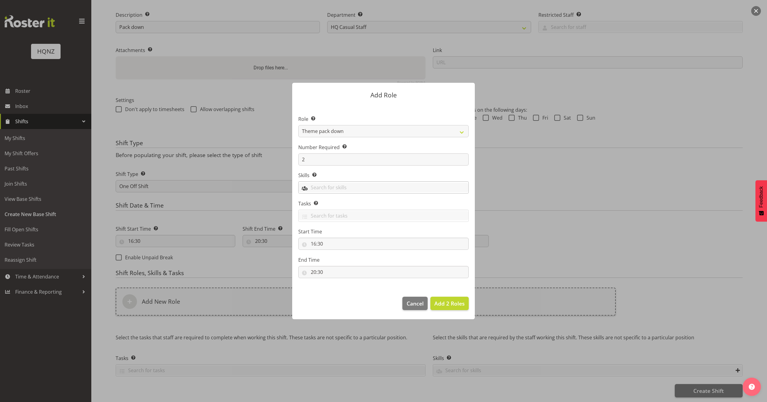
click at [331, 186] on input "text" at bounding box center [384, 187] width 170 height 9
click at [335, 208] on link "Theme pack down" at bounding box center [384, 213] width 170 height 11
click at [407, 189] on input "text" at bounding box center [408, 187] width 120 height 9
click at [514, 256] on form "Add Role Role Select the role you wish to add to the shift. Activity host Airpo…" at bounding box center [383, 201] width 292 height 267
click at [314, 211] on input "text" at bounding box center [384, 215] width 170 height 9
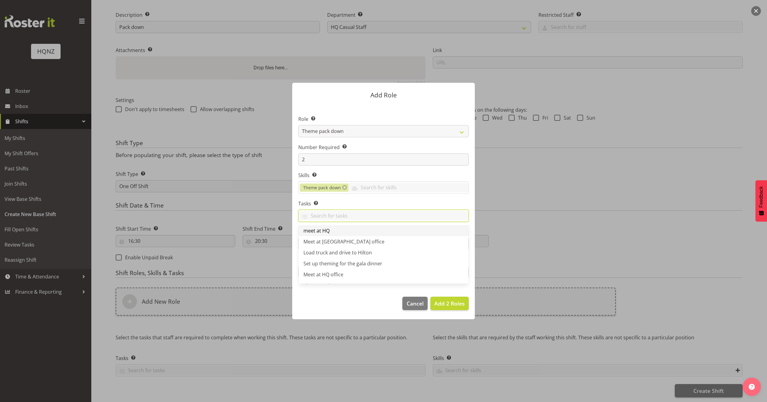
click at [324, 234] on span "meet at HQ" at bounding box center [316, 230] width 26 height 7
click at [531, 241] on div at bounding box center [383, 201] width 767 height 402
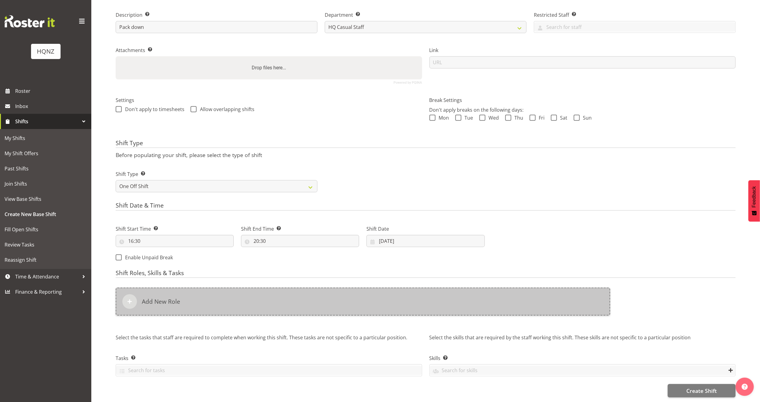
click at [331, 292] on div "Add New Role" at bounding box center [363, 302] width 494 height 28
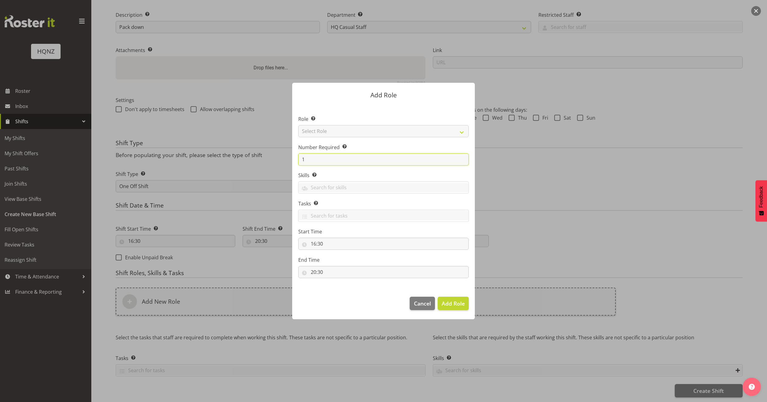
click at [386, 159] on input "1" at bounding box center [383, 159] width 170 height 12
type input "2"
drag, startPoint x: 363, startPoint y: 193, endPoint x: 363, endPoint y: 187, distance: 5.8
click at [363, 193] on div at bounding box center [384, 188] width 170 height 10
click at [363, 186] on input "text" at bounding box center [384, 187] width 170 height 9
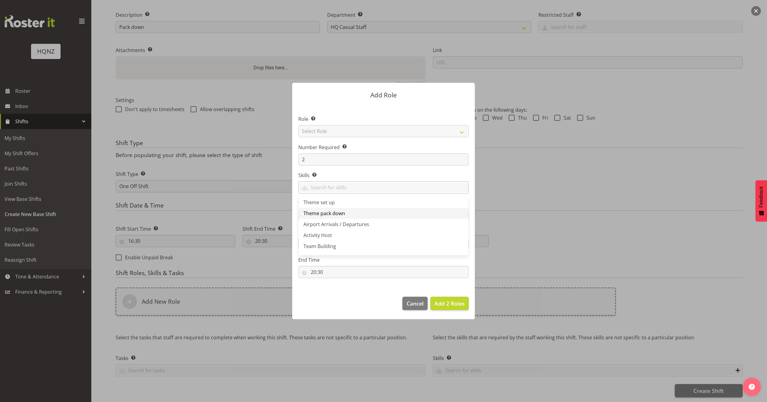
click at [353, 212] on link "Theme pack down" at bounding box center [384, 213] width 170 height 11
click at [515, 249] on form "Add Role Role Select the role you wish to add to the shift. Select Role Activit…" at bounding box center [383, 201] width 292 height 267
click at [450, 302] on span "Add 2 Roles" at bounding box center [449, 303] width 30 height 7
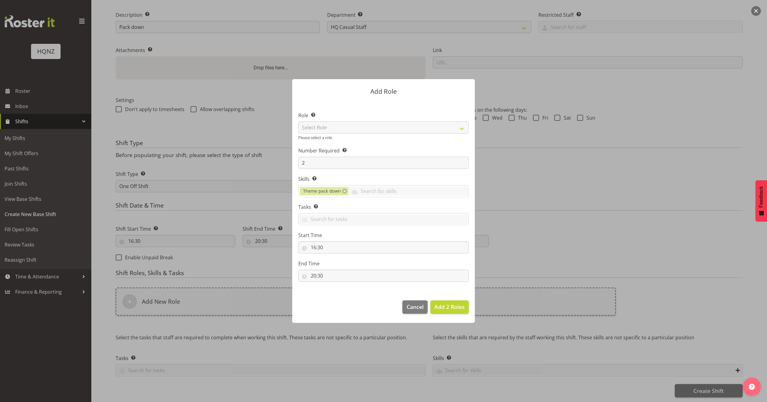
click at [613, 217] on div at bounding box center [383, 201] width 767 height 402
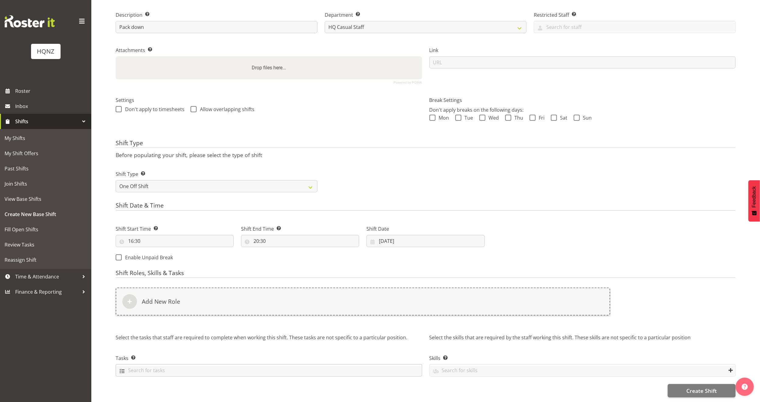
click at [314, 366] on input "text" at bounding box center [269, 370] width 306 height 9
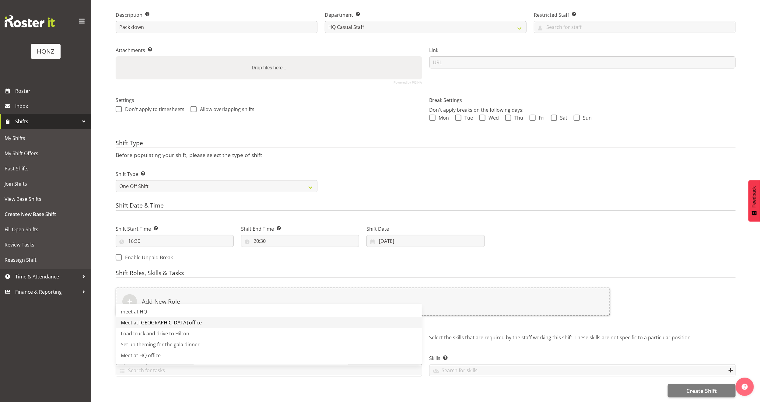
click at [242, 317] on link "Meet at HQNZ office" at bounding box center [269, 322] width 306 height 11
click at [526, 366] on input "text" at bounding box center [583, 370] width 306 height 9
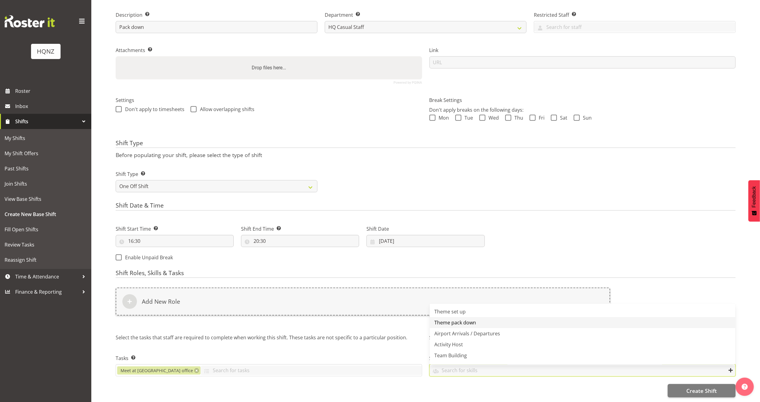
click at [493, 317] on link "Theme pack down" at bounding box center [583, 322] width 306 height 11
click at [693, 387] on span "Create Shift" at bounding box center [701, 391] width 30 height 8
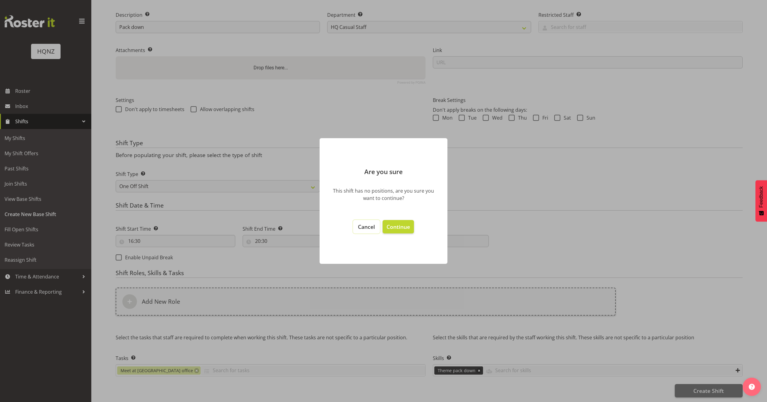
click at [371, 226] on span "Cancel" at bounding box center [366, 226] width 17 height 7
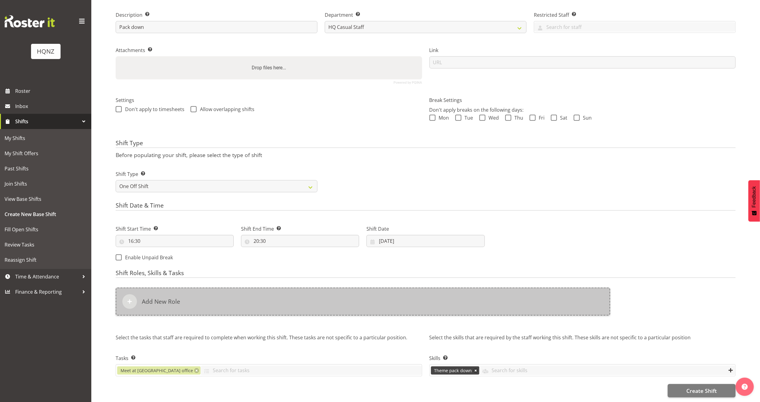
click at [195, 288] on div "Add New Role" at bounding box center [363, 302] width 494 height 28
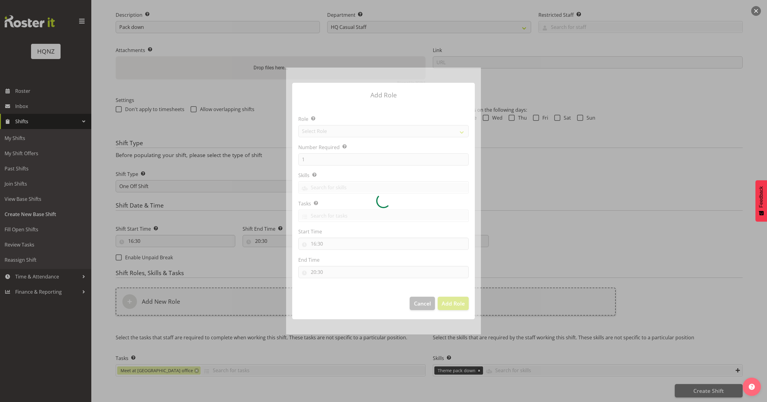
click at [350, 130] on div at bounding box center [383, 201] width 195 height 267
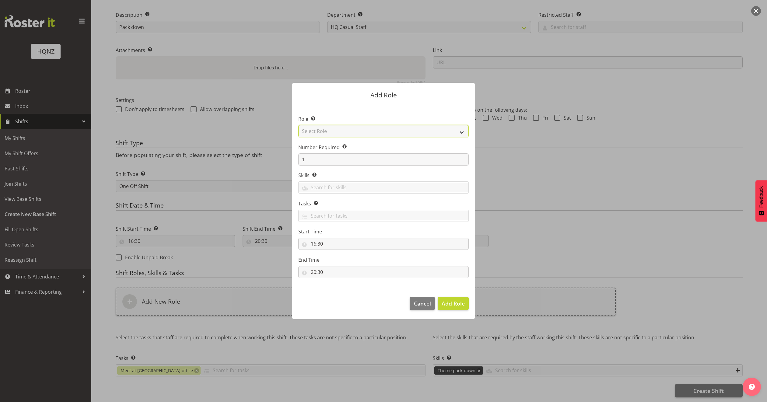
click at [417, 132] on select "Select Role Activity host Airport arrivals/departures Cleaning Event support Te…" at bounding box center [383, 131] width 170 height 12
select select "250"
click at [298, 125] on select "Select Role Activity host Airport arrivals/departures Cleaning Event support Te…" at bounding box center [383, 131] width 170 height 12
drag, startPoint x: 353, startPoint y: 160, endPoint x: 350, endPoint y: 161, distance: 3.2
click at [352, 160] on input "1" at bounding box center [383, 159] width 170 height 12
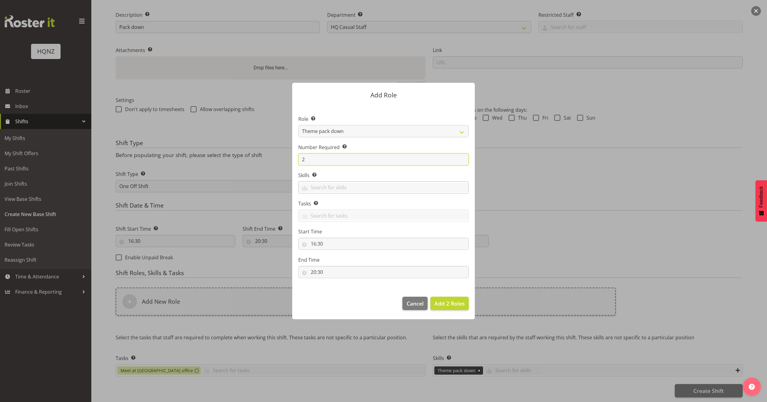
type input "2"
click at [341, 182] on div "Theme set up Theme pack down Airport Arrivals / Departures Activity Host Team B…" at bounding box center [383, 187] width 170 height 12
click at [344, 212] on span "Theme pack down" at bounding box center [324, 213] width 42 height 7
click at [449, 302] on span "Add 2 Roles" at bounding box center [449, 303] width 30 height 7
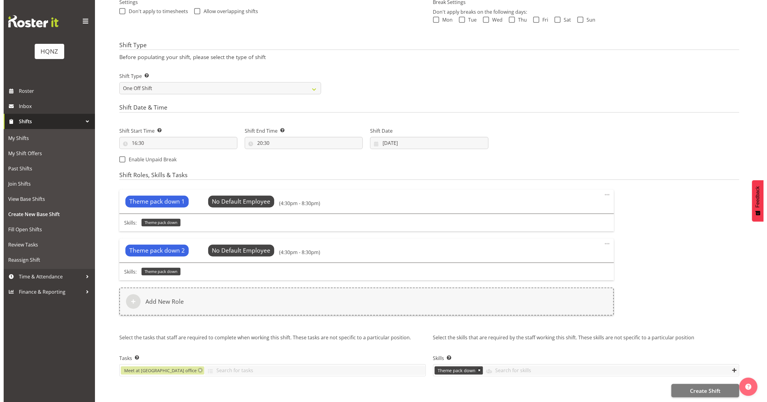
scroll to position [188, 0]
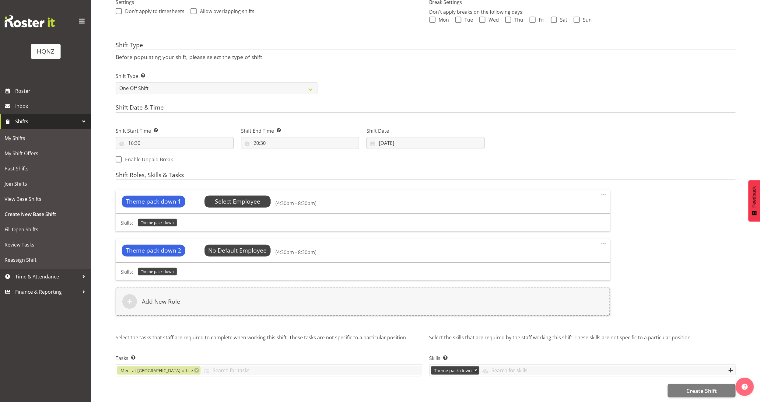
click at [237, 201] on span "Select Employee" at bounding box center [237, 201] width 45 height 9
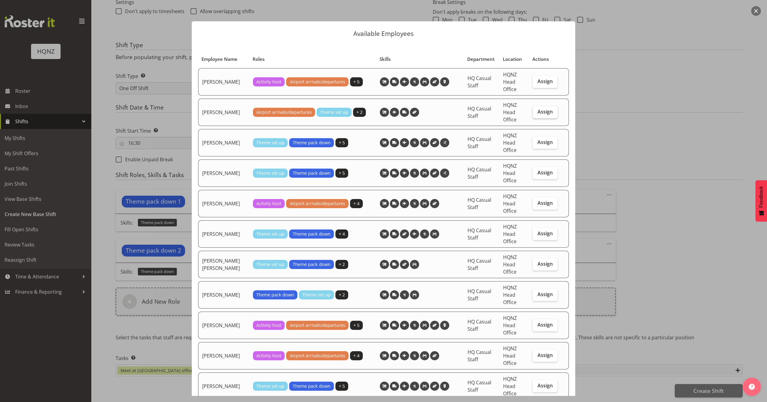
click at [539, 111] on span "Assign" at bounding box center [544, 112] width 15 height 6
click at [536, 111] on input "Assign" at bounding box center [535, 112] width 4 height 4
checkbox input "true"
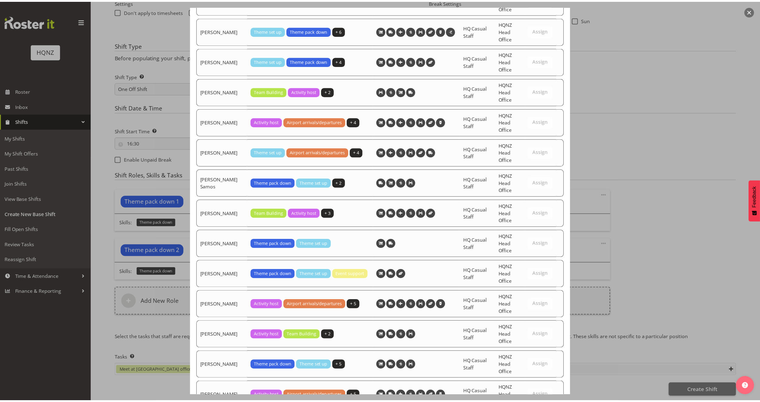
scroll to position [1288, 0]
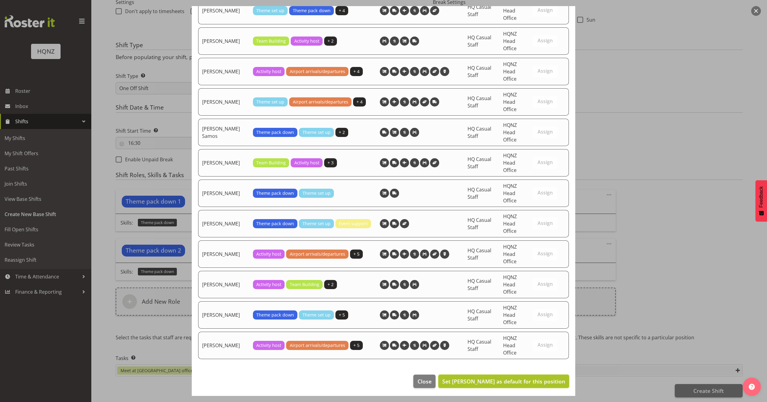
click at [495, 378] on span "Set Alex Romanytchev as default for this position" at bounding box center [503, 381] width 123 height 7
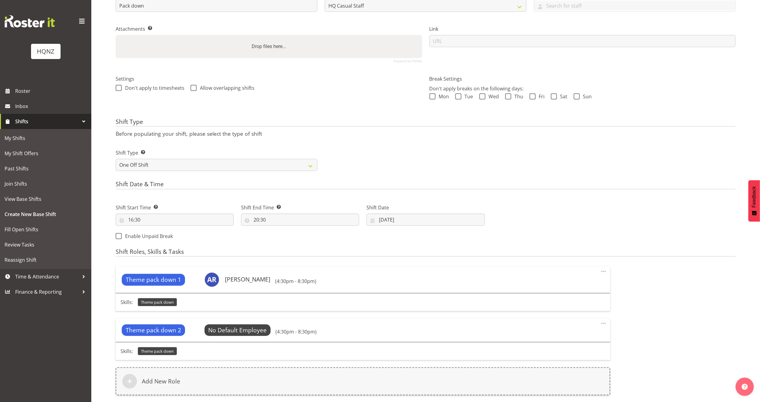
scroll to position [0, 0]
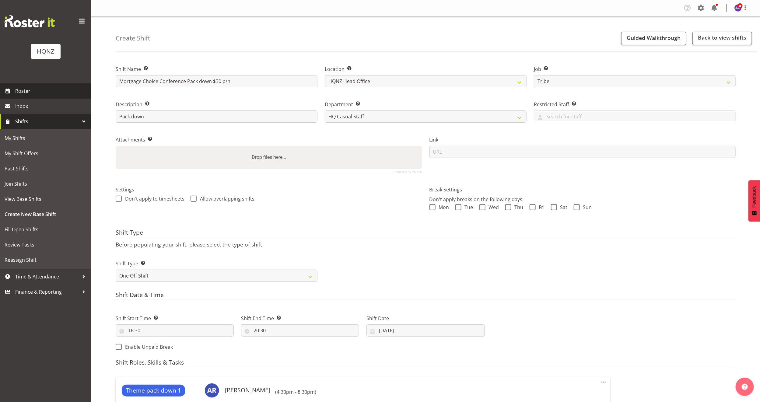
click at [30, 86] on link "Roster" at bounding box center [45, 90] width 91 height 15
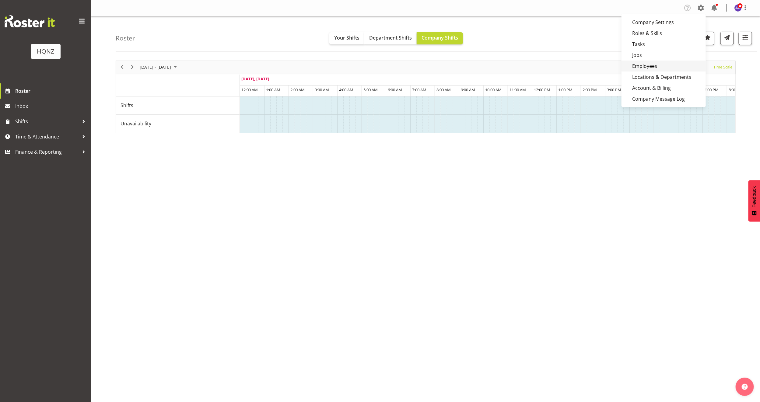
click at [659, 66] on link "Employees" at bounding box center [663, 66] width 84 height 11
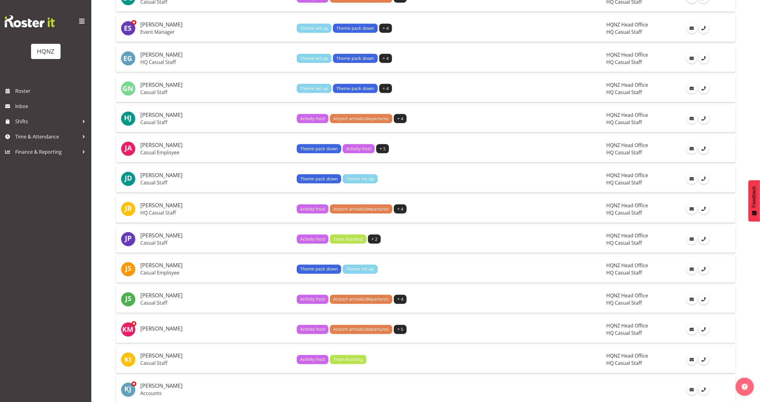
scroll to position [502, 0]
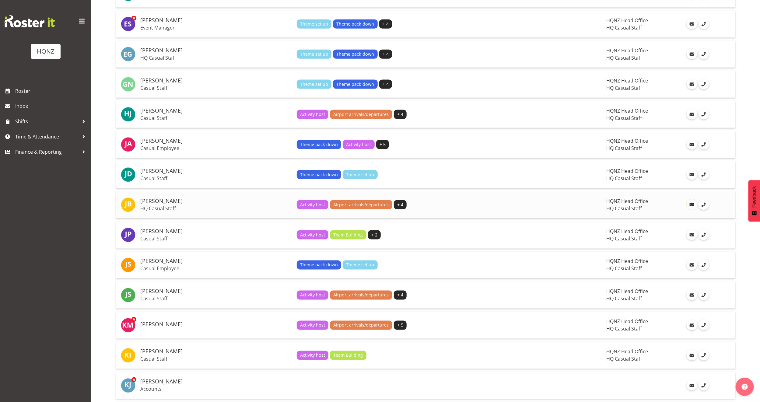
click at [688, 201] on span at bounding box center [691, 204] width 7 height 7
